Goal: Information Seeking & Learning: Learn about a topic

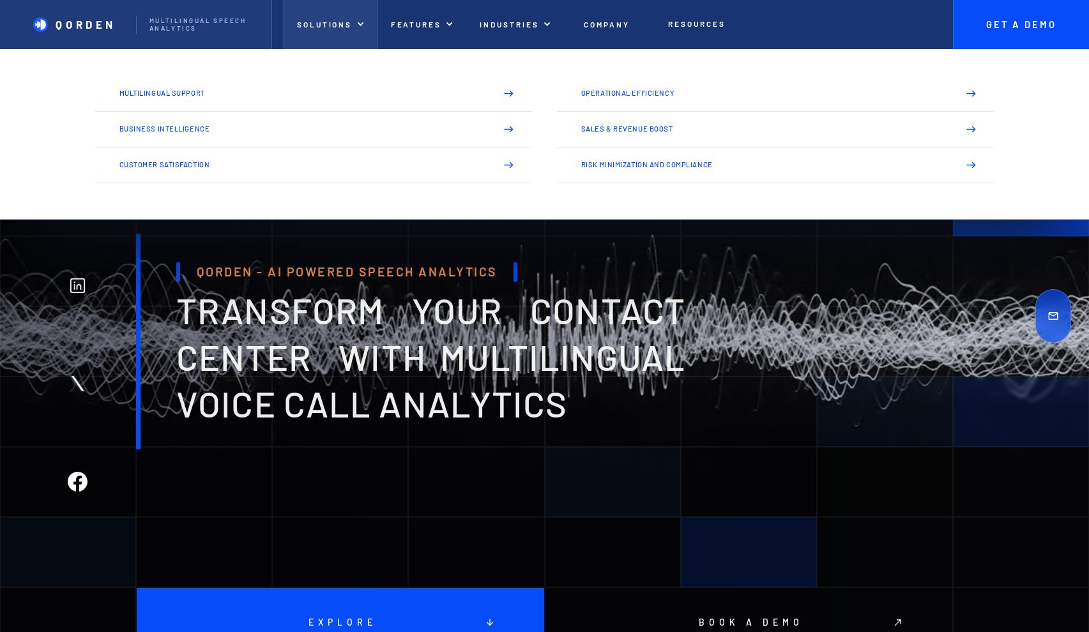
click at [335, 22] on p "Solutions" at bounding box center [324, 24] width 55 height 9
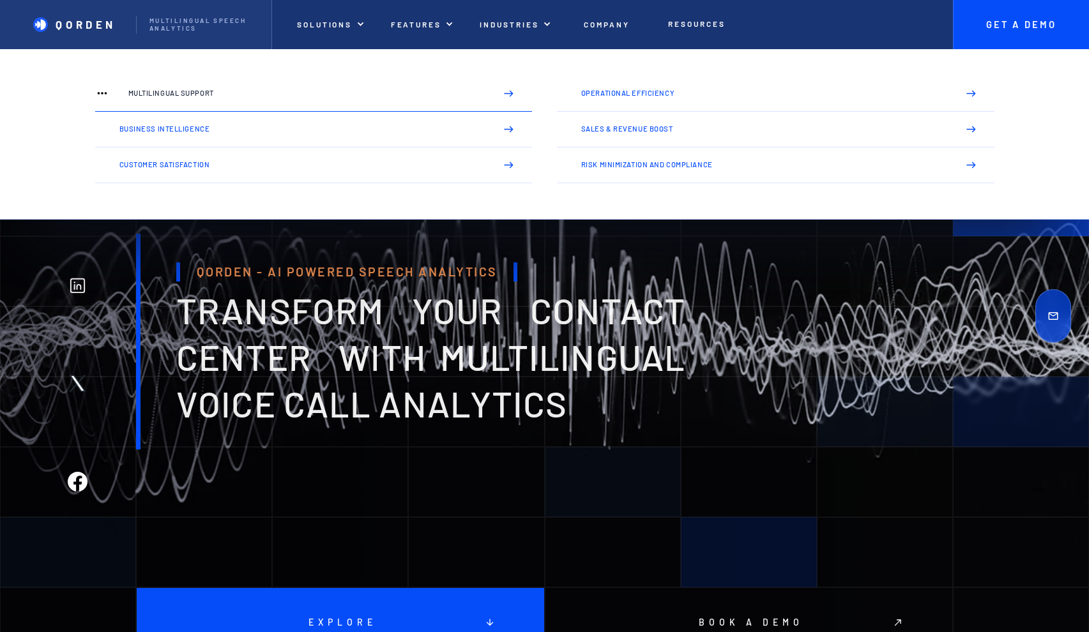
click at [154, 93] on p "Multilingual Support" at bounding box center [307, 93] width 358 height 8
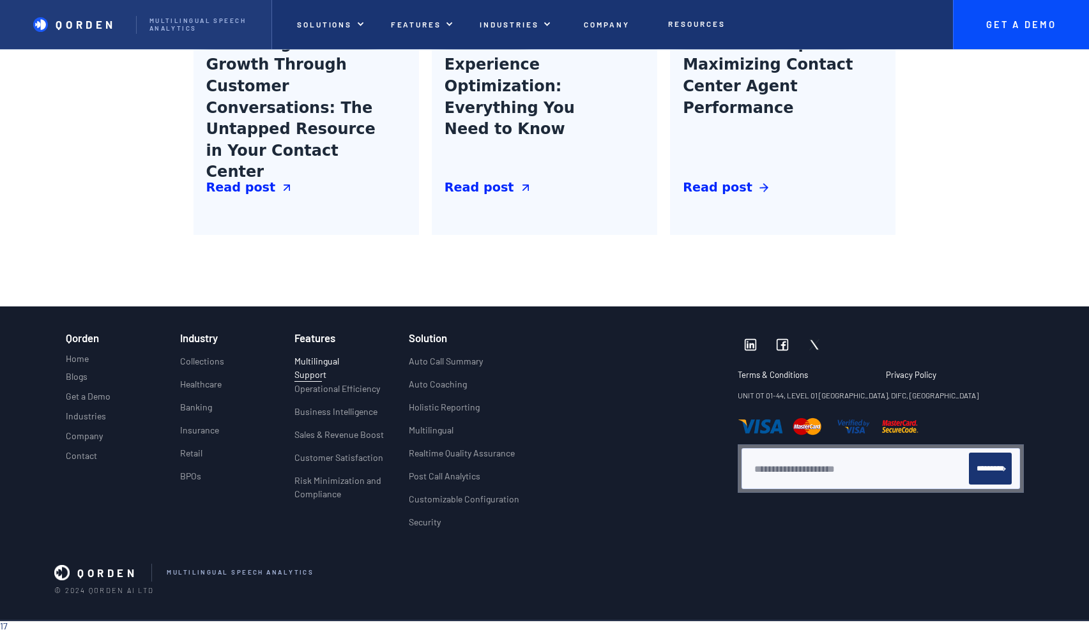
scroll to position [2210, 0]
click at [91, 416] on p "Industries" at bounding box center [86, 416] width 40 height 11
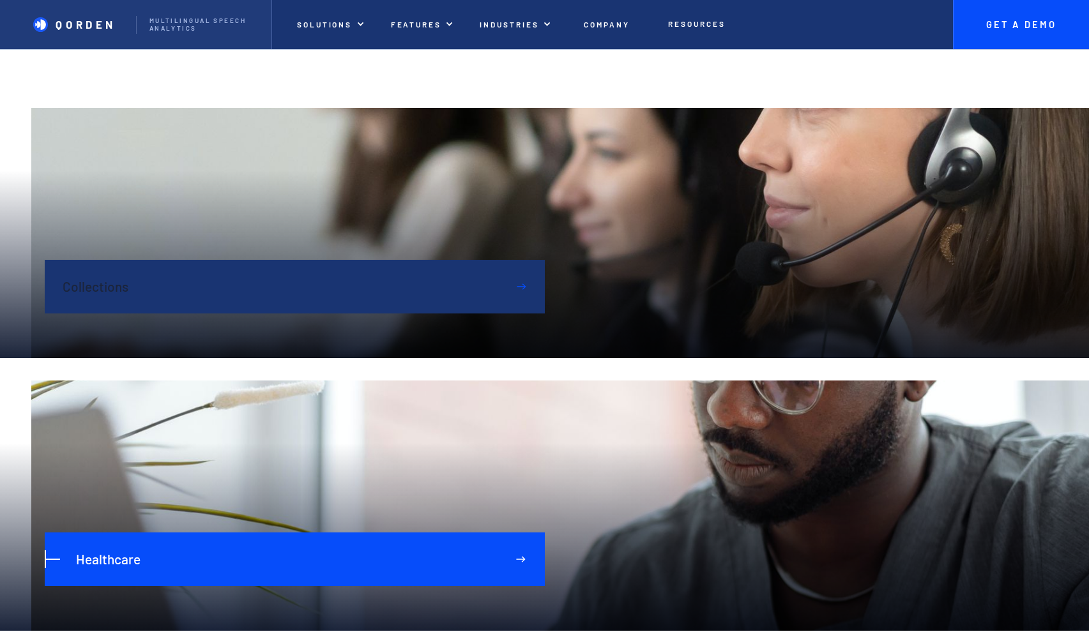
click at [125, 565] on p "Healthcare" at bounding box center [108, 559] width 65 height 15
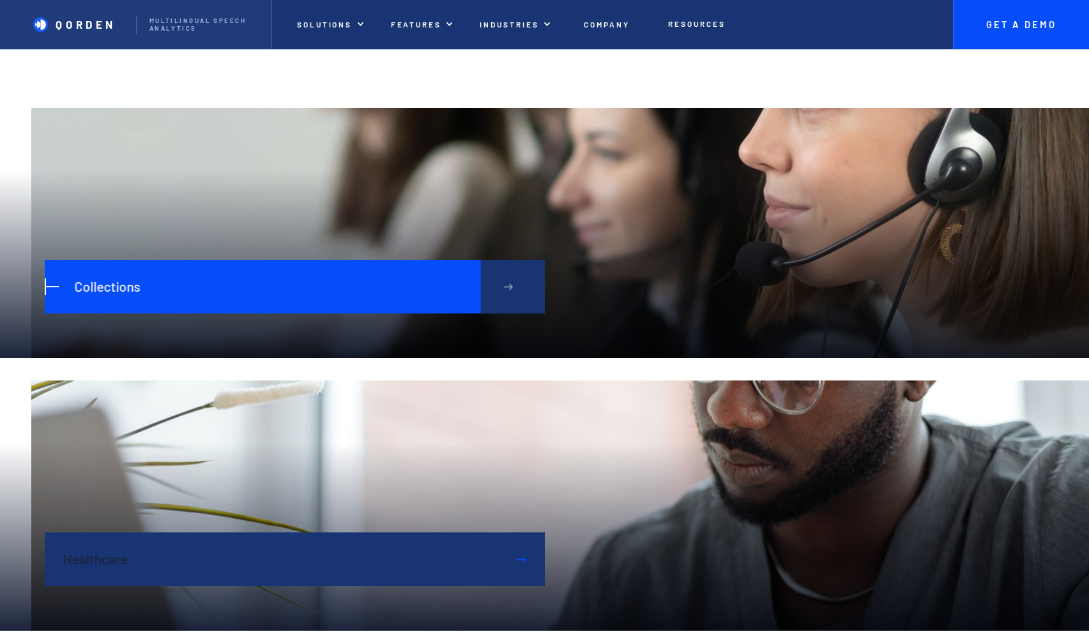
click at [77, 285] on p "Collections" at bounding box center [107, 286] width 66 height 15
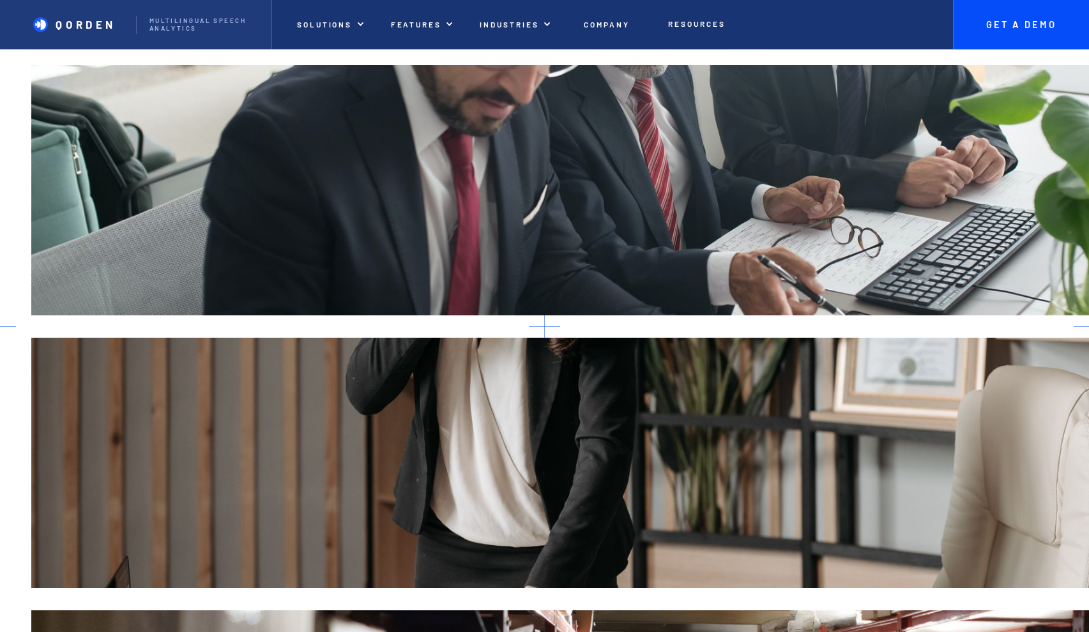
scroll to position [593, 0]
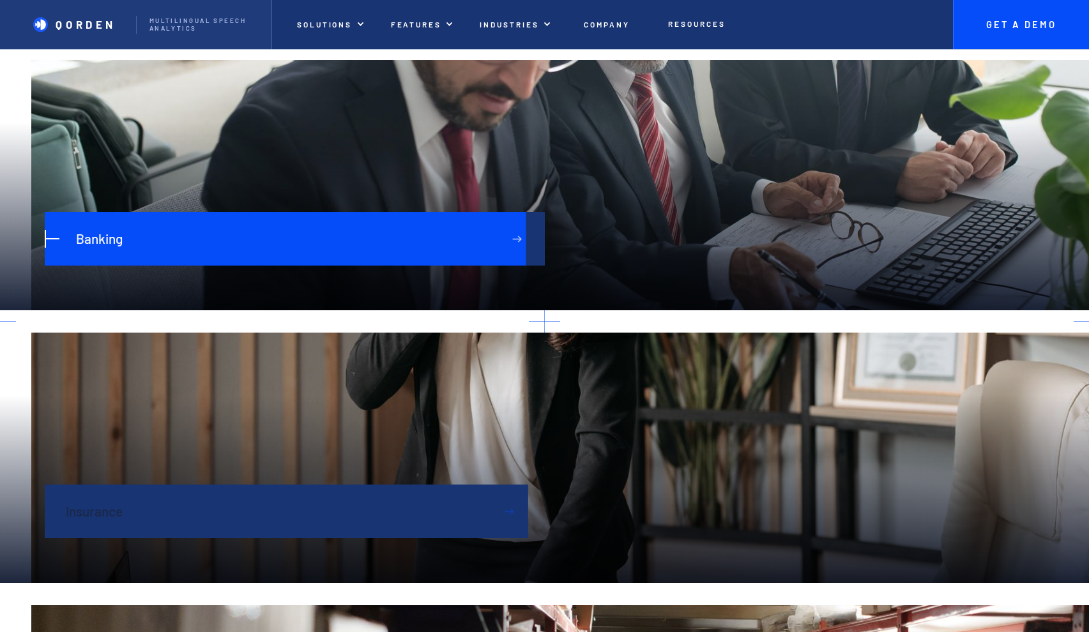
click at [293, 236] on div at bounding box center [276, 239] width 500 height 54
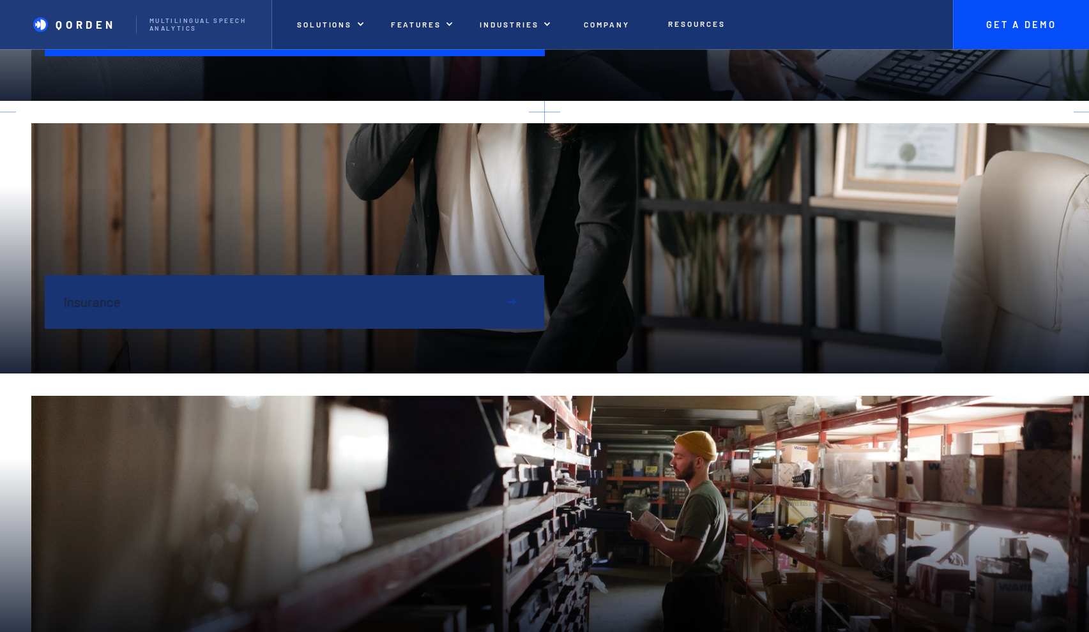
scroll to position [840, 0]
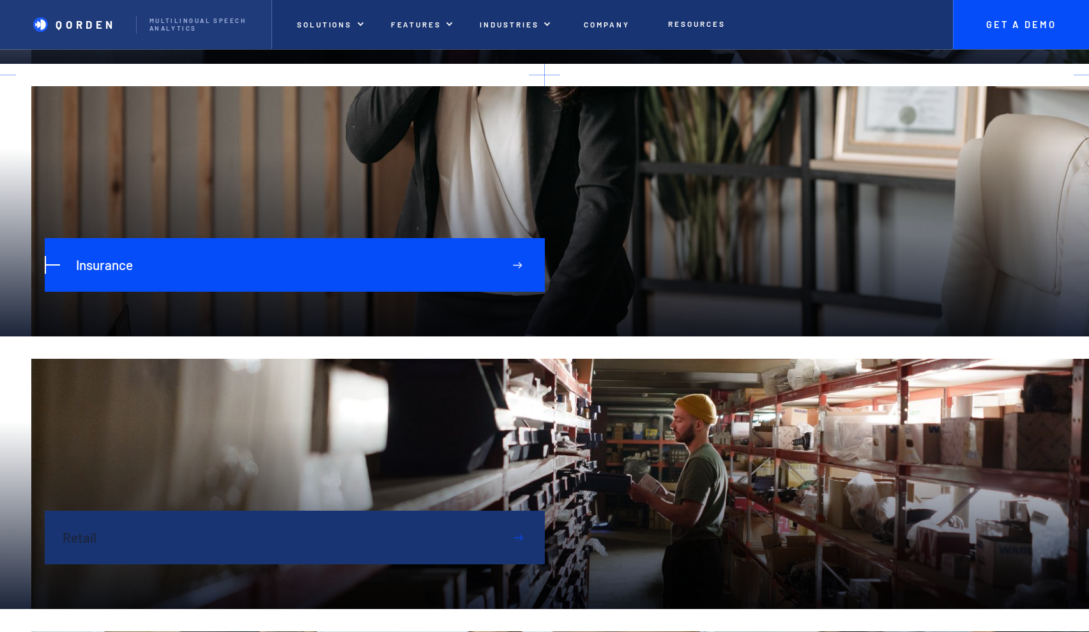
click at [111, 261] on p "Insurance" at bounding box center [104, 264] width 57 height 15
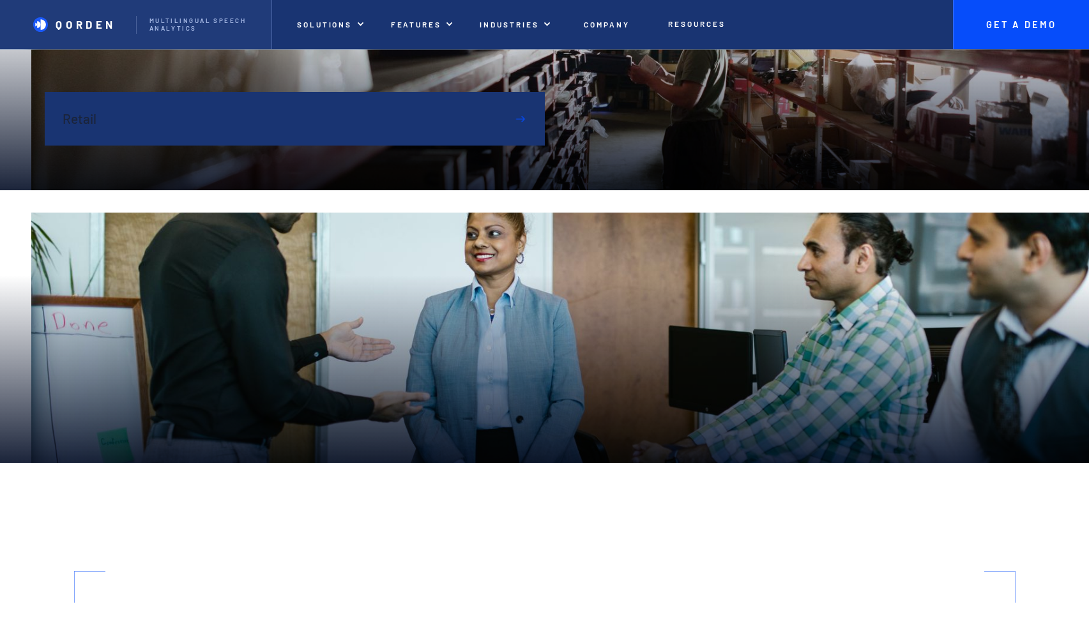
scroll to position [1292, 0]
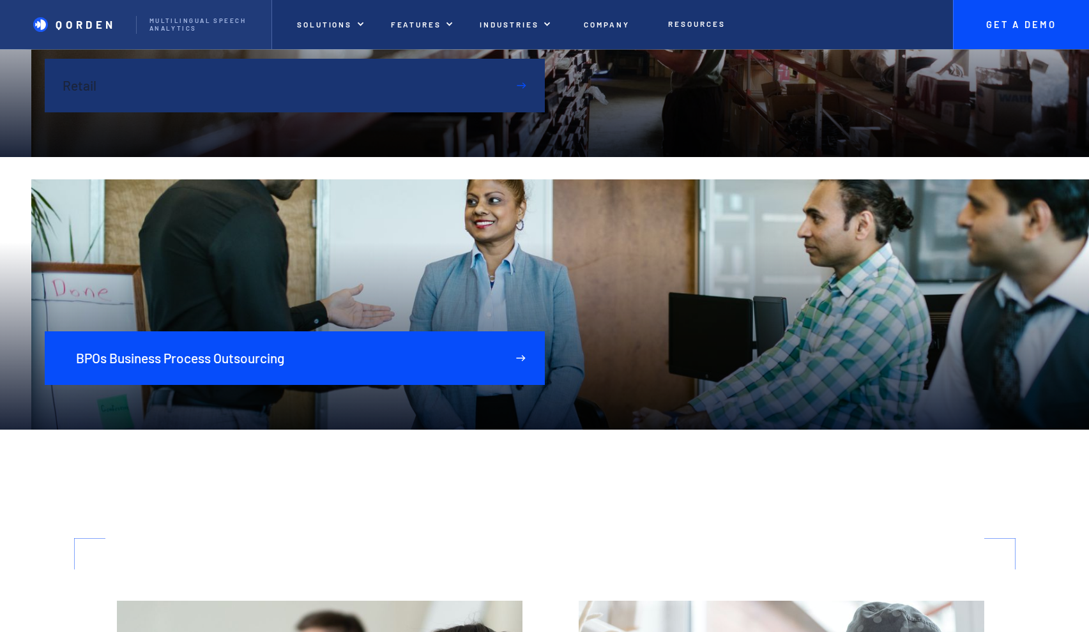
click at [241, 363] on p "BPOs Business Process Outsourcing" at bounding box center [180, 358] width 208 height 15
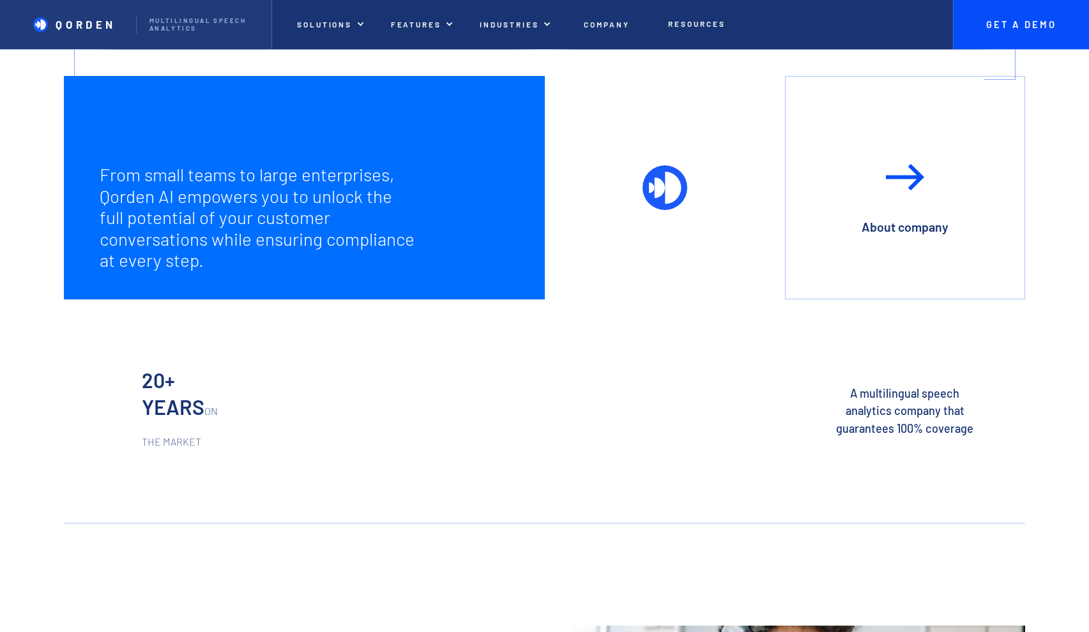
scroll to position [2990, 0]
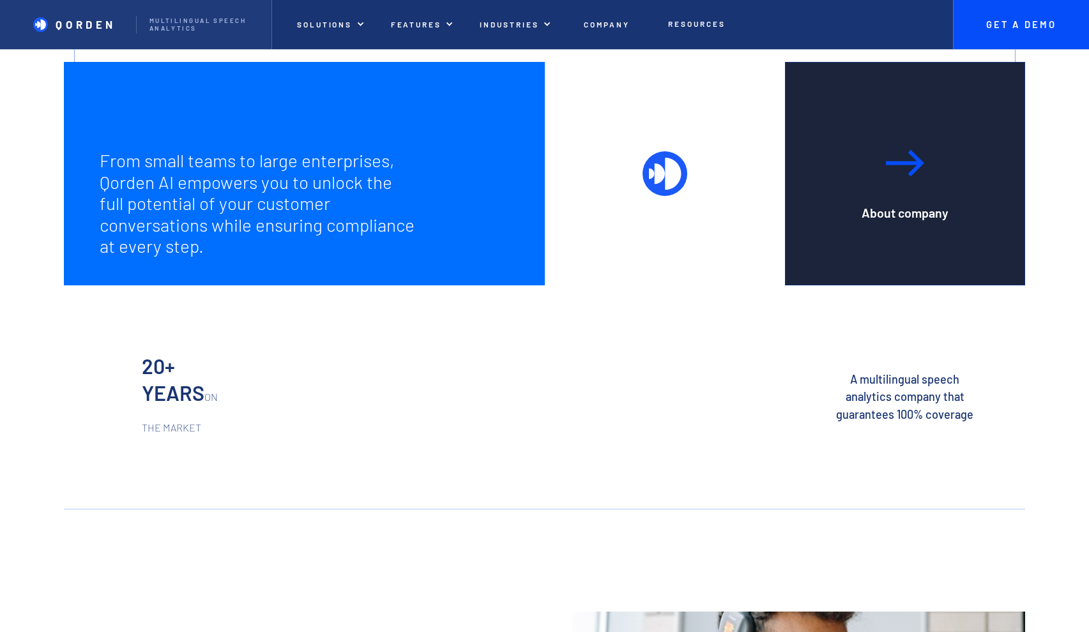
click at [910, 170] on img at bounding box center [904, 163] width 45 height 61
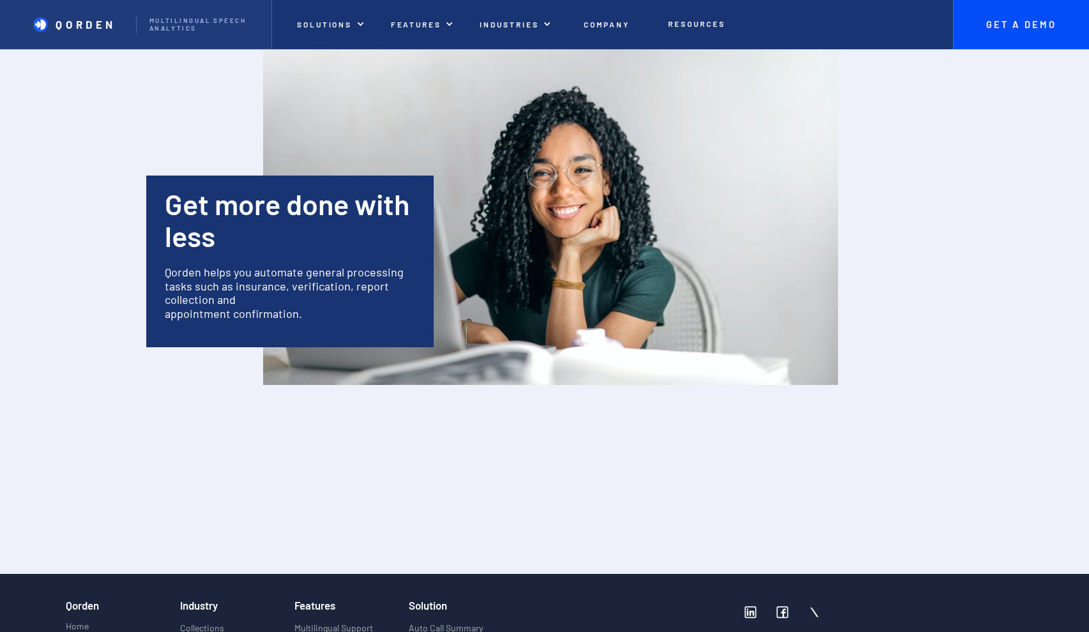
scroll to position [2052, 0]
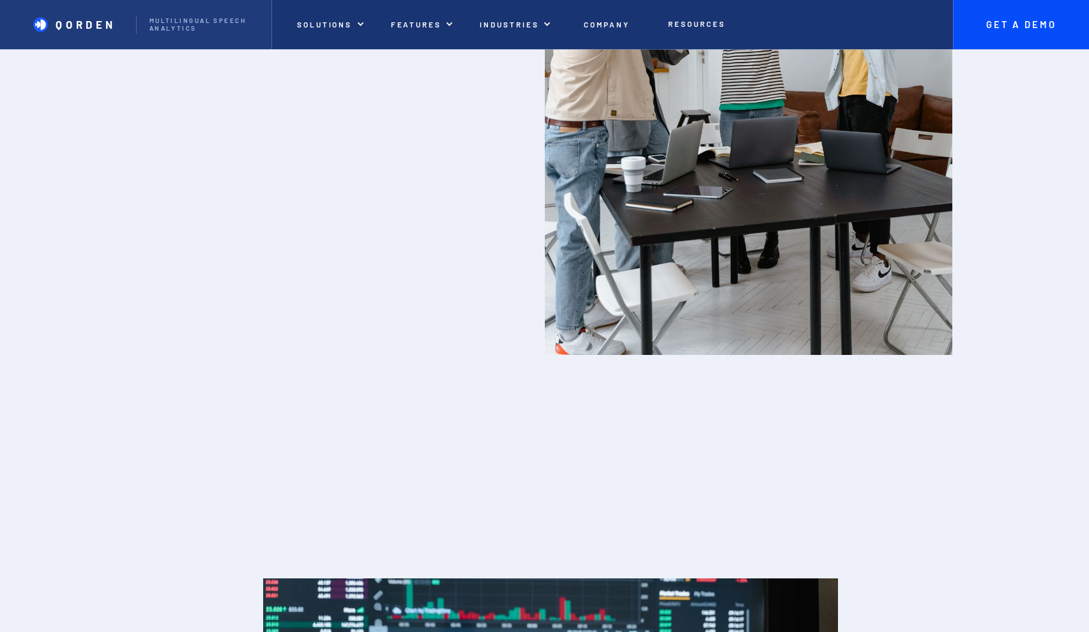
scroll to position [897, 0]
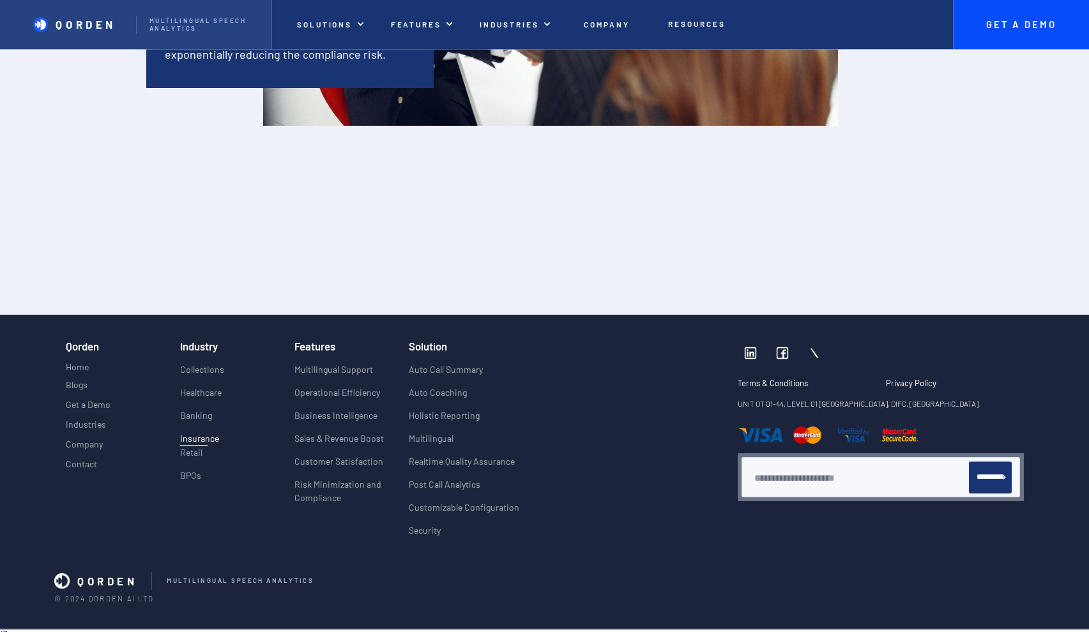
scroll to position [2287, 0]
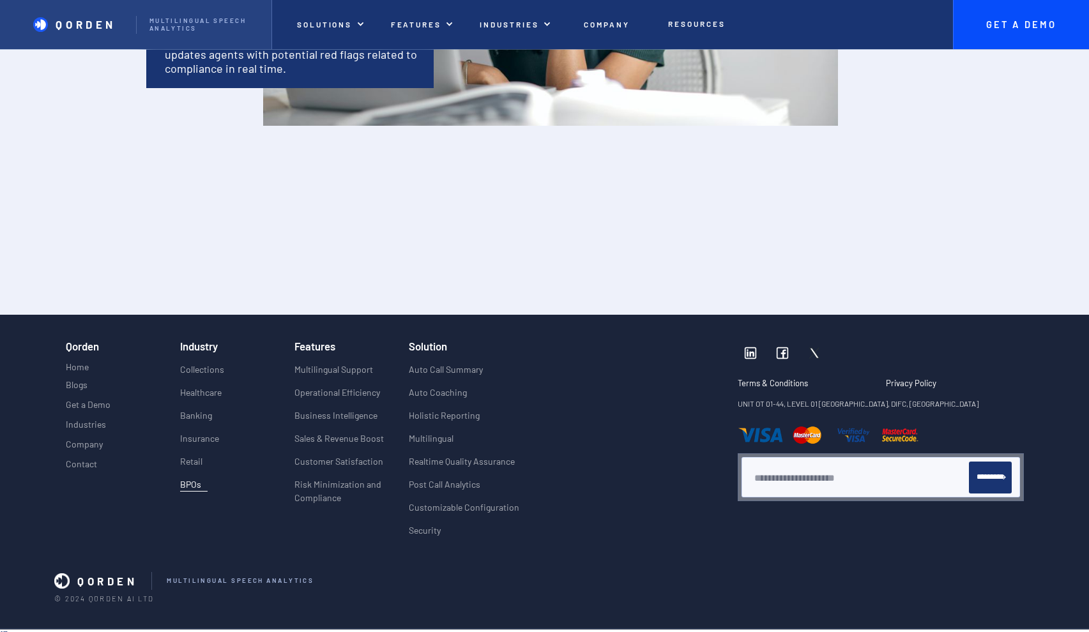
scroll to position [2287, 0]
